Goal: Task Accomplishment & Management: Complete application form

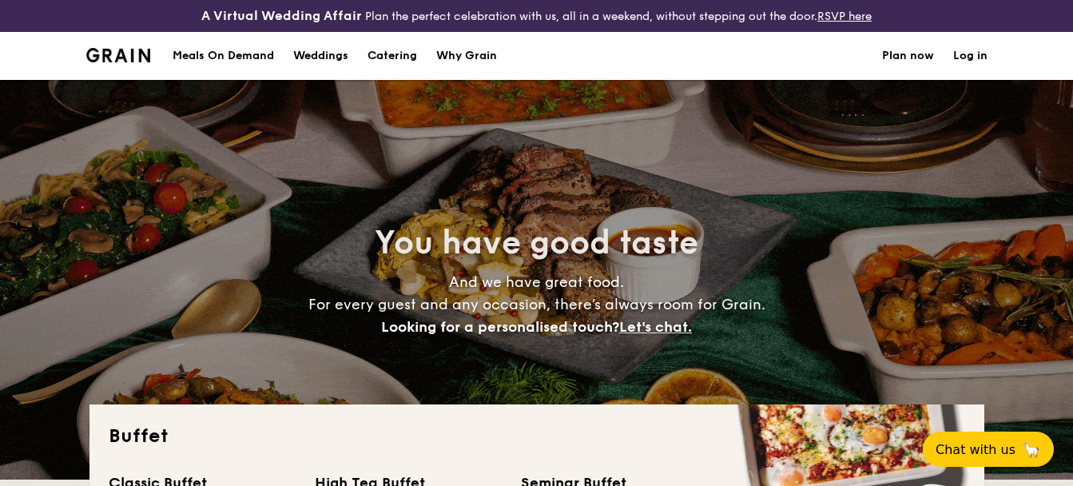
select select
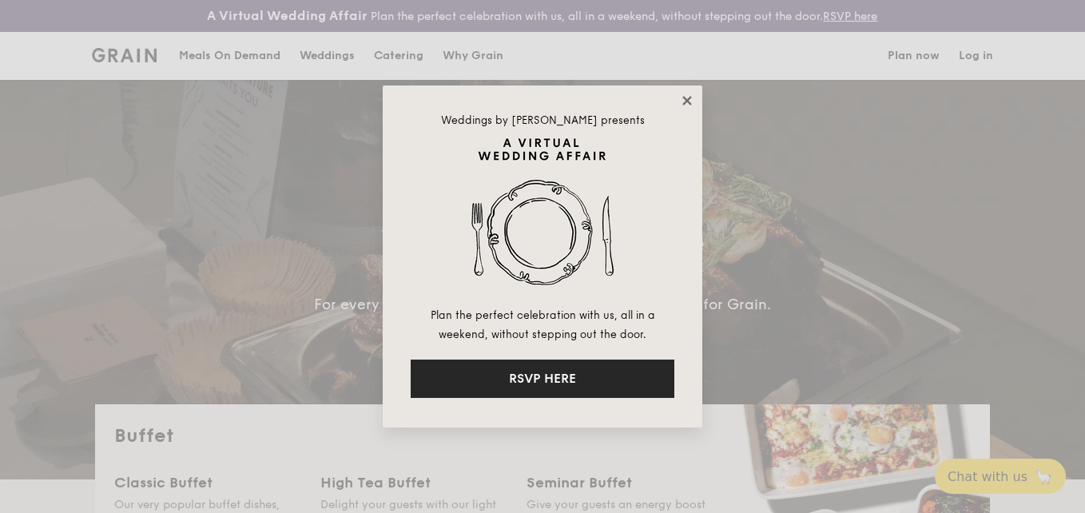
drag, startPoint x: 551, startPoint y: 381, endPoint x: 688, endPoint y: 103, distance: 309.8
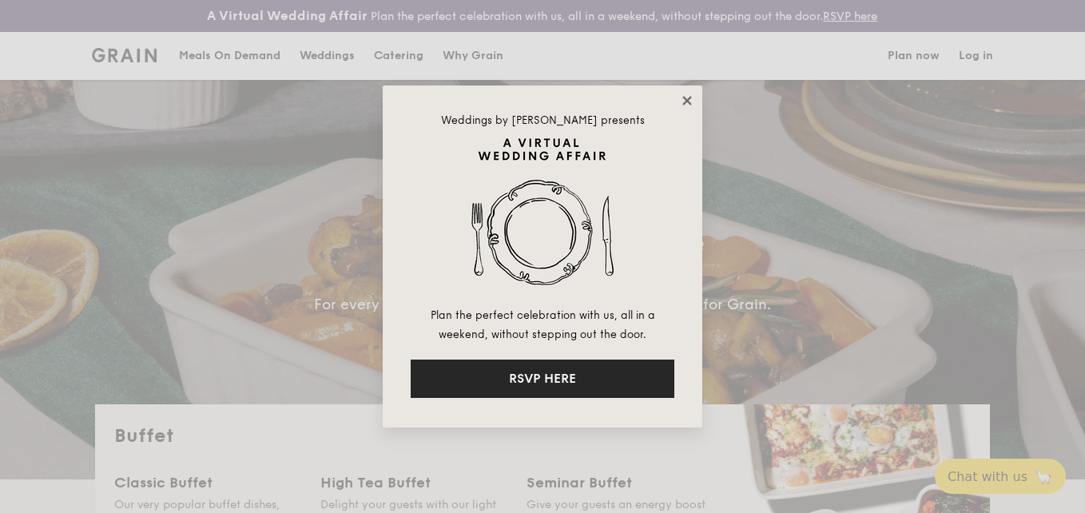
click at [551, 381] on button "RSVP HERE" at bounding box center [543, 378] width 264 height 38
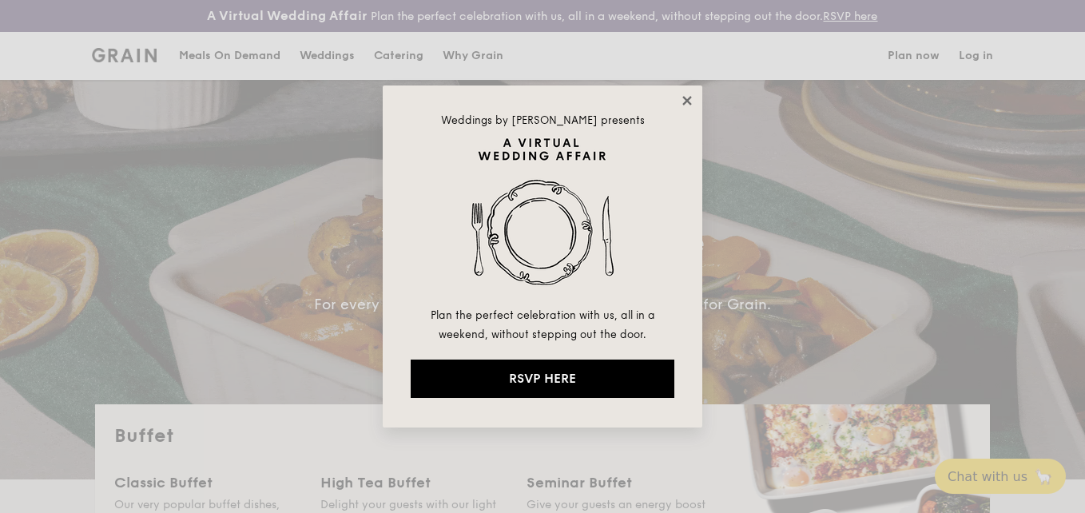
click at [682, 97] on icon at bounding box center [687, 100] width 14 height 14
click at [688, 103] on icon at bounding box center [687, 100] width 14 height 14
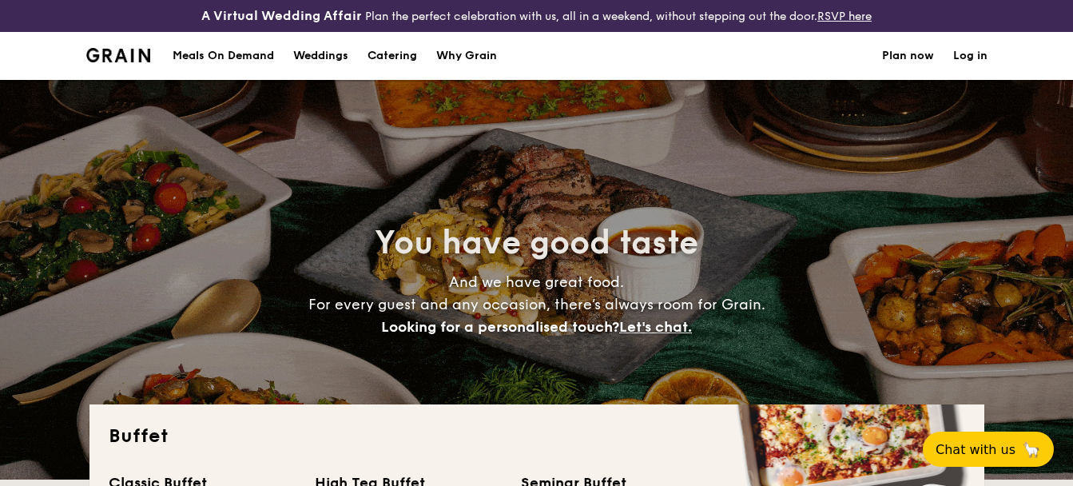
select select
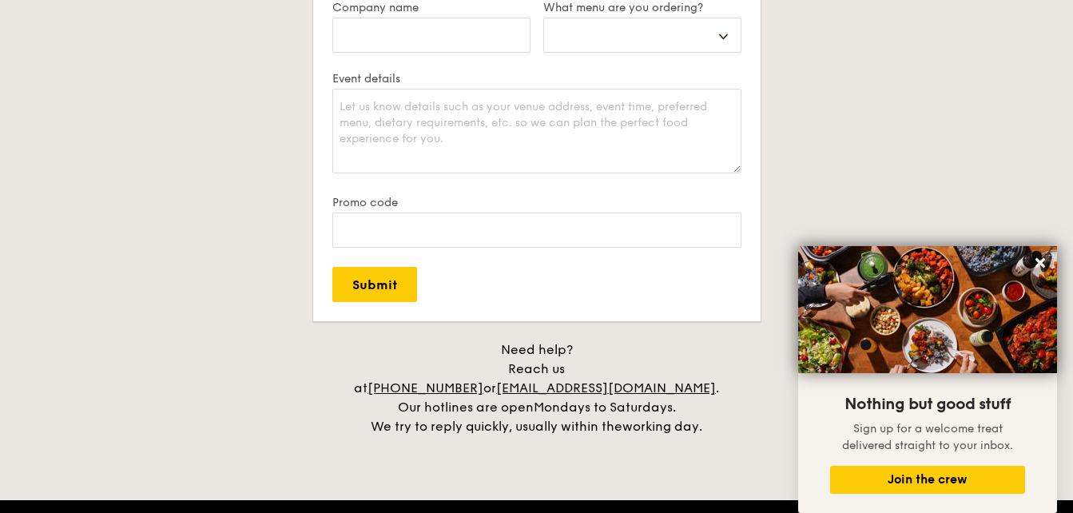
scroll to position [3100, 0]
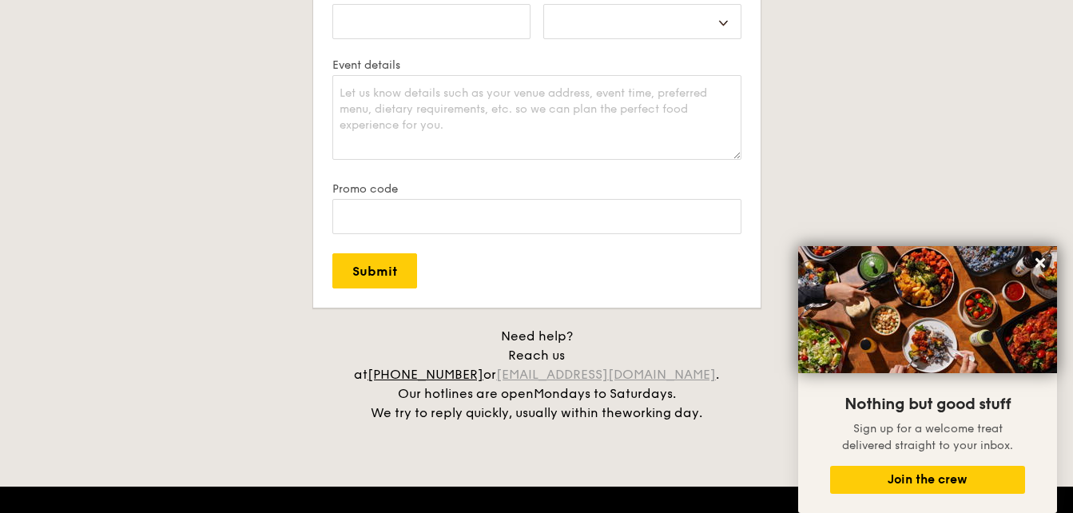
drag, startPoint x: 705, startPoint y: 359, endPoint x: 551, endPoint y: 359, distance: 154.2
click at [551, 359] on div "Need help? Reach us at +65 3163 5335 or concierge@grain.com.sg . Our hotlines a…" at bounding box center [536, 375] width 399 height 96
